Goal: Transaction & Acquisition: Purchase product/service

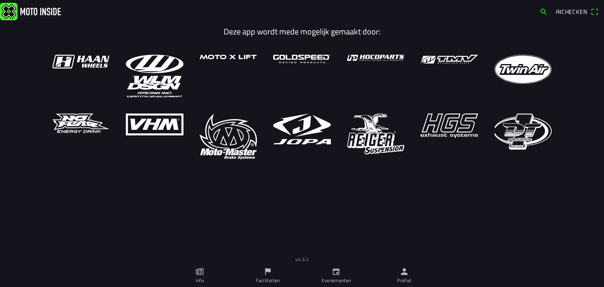
click at [332, 273] on icon "calendar" at bounding box center [336, 272] width 9 height 9
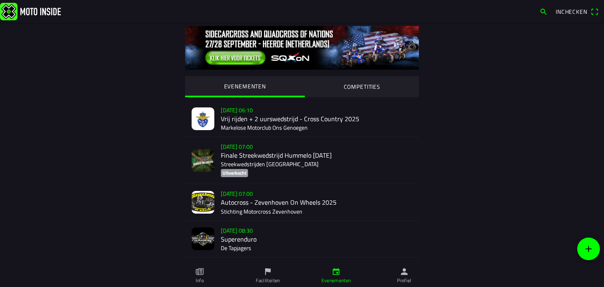
click at [251, 121] on div "[DATE] 06:10 Vrij rijden + 2 uurswedstrijd - Cross Country 2025 Markelose Motor…" at bounding box center [317, 119] width 192 height 36
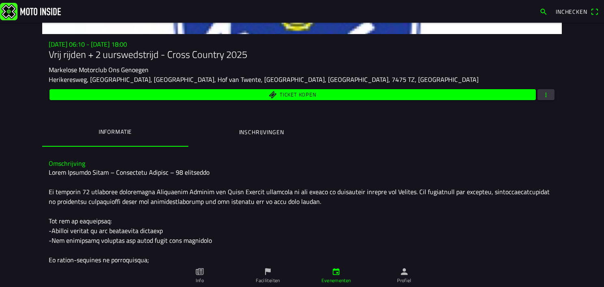
scroll to position [76, 0]
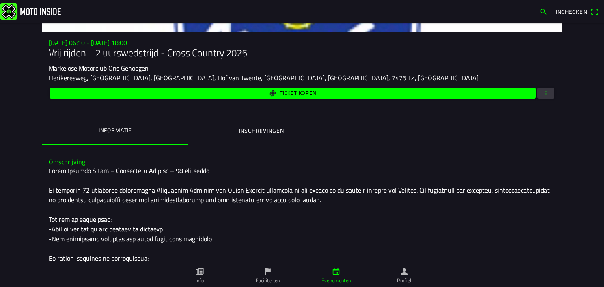
click at [290, 96] on span "Ticket kopen" at bounding box center [298, 93] width 37 height 5
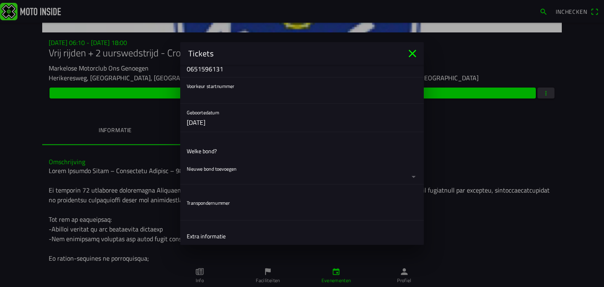
scroll to position [221, 0]
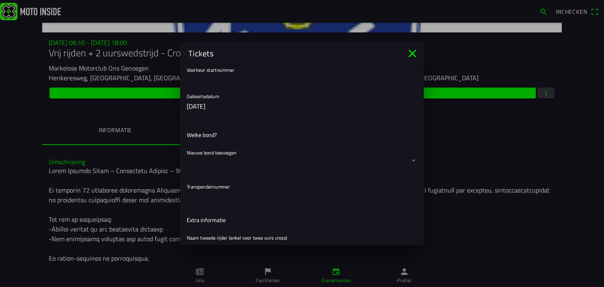
click at [230, 149] on button "button" at bounding box center [305, 156] width 237 height 24
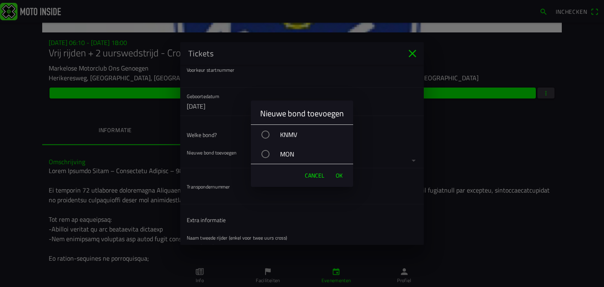
click at [280, 138] on div "KNMV" at bounding box center [306, 135] width 94 height 20
click at [336, 176] on span "OK" at bounding box center [339, 176] width 7 height 8
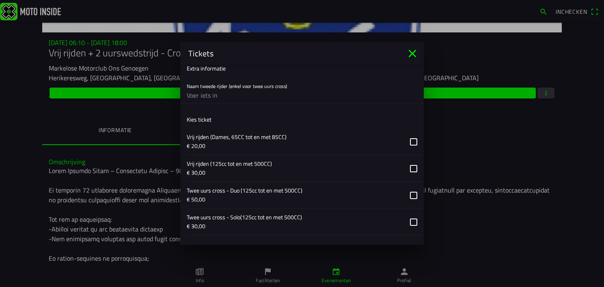
scroll to position [412, 0]
click at [259, 164] on button "button" at bounding box center [305, 168] width 237 height 26
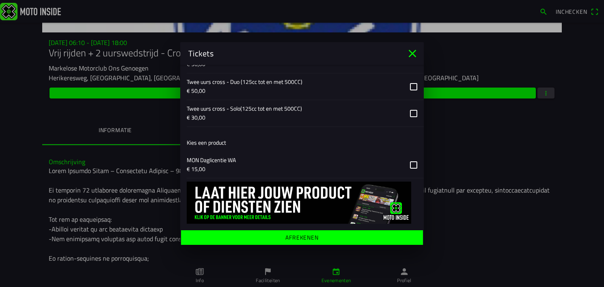
click at [309, 238] on ion-label "Afrekenen" at bounding box center [301, 238] width 33 height 6
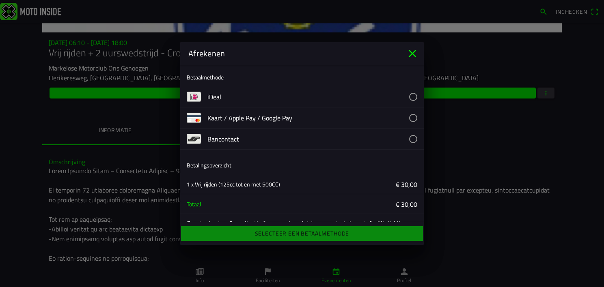
click at [232, 97] on button "button" at bounding box center [315, 96] width 216 height 21
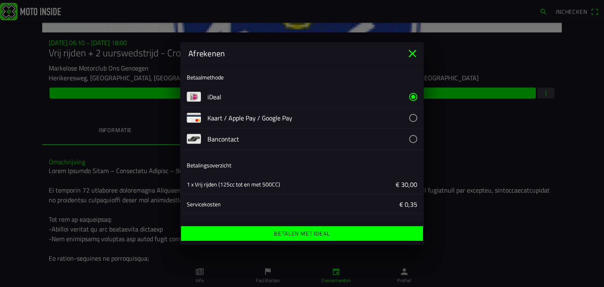
click at [291, 237] on ion-label "Betalen met iDeal" at bounding box center [302, 234] width 56 height 6
